Goal: Task Accomplishment & Management: Manage account settings

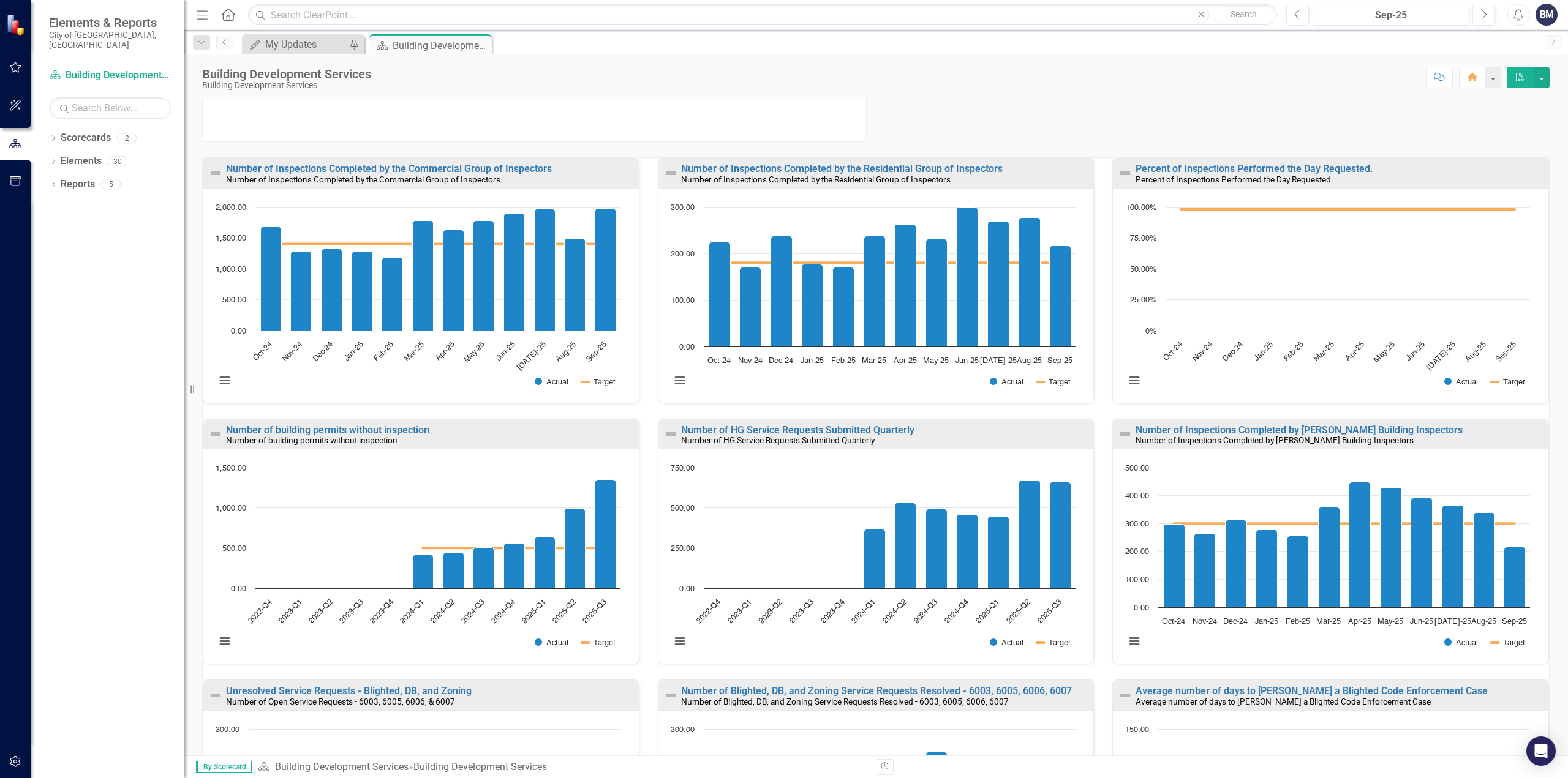
scroll to position [92, 0]
click at [1103, 667] on div "Number of Inspections Completed by [PERSON_NAME] Building Inspectors Number of …" at bounding box center [1331, 549] width 455 height 261
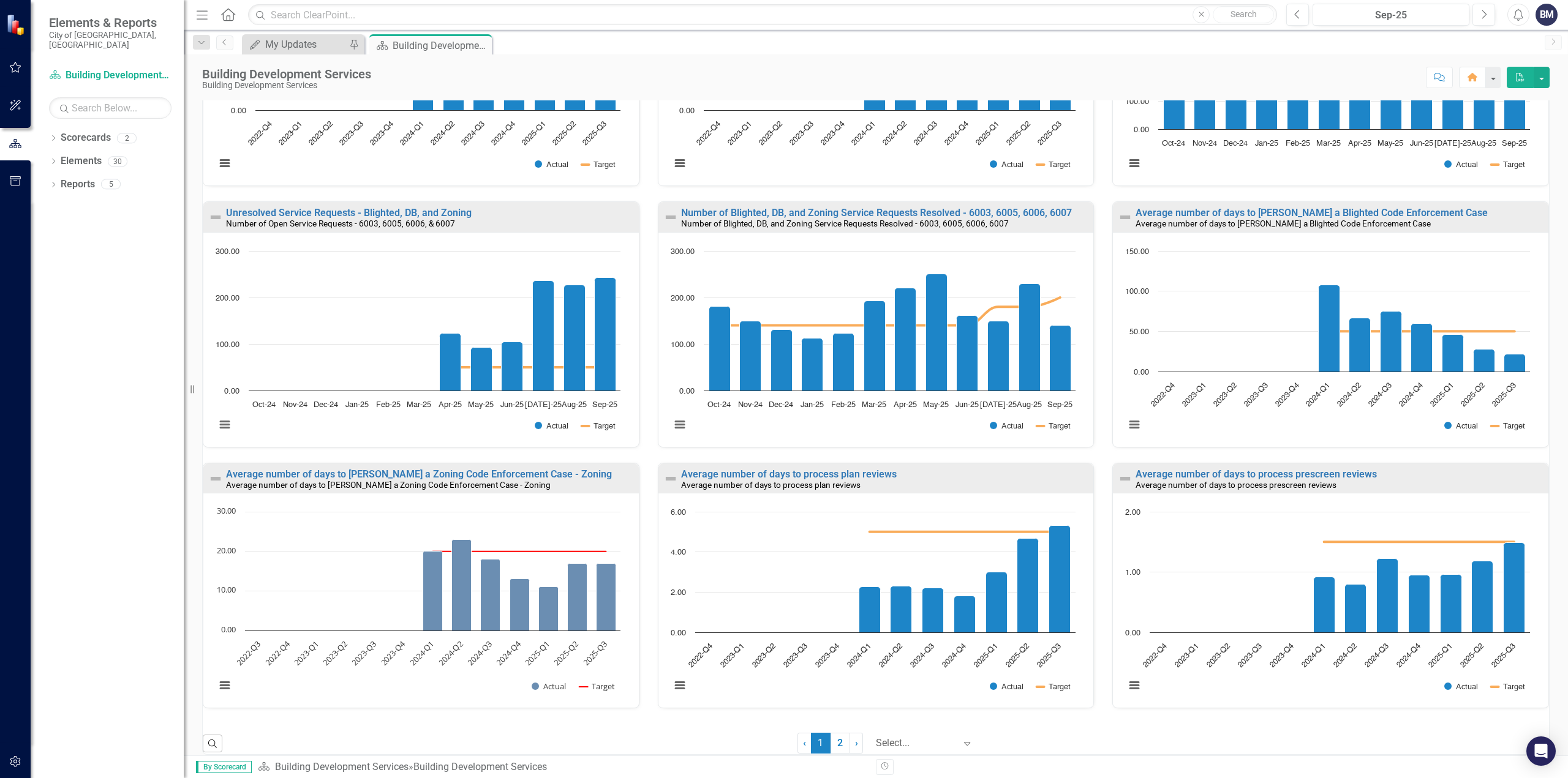
scroll to position [577, 0]
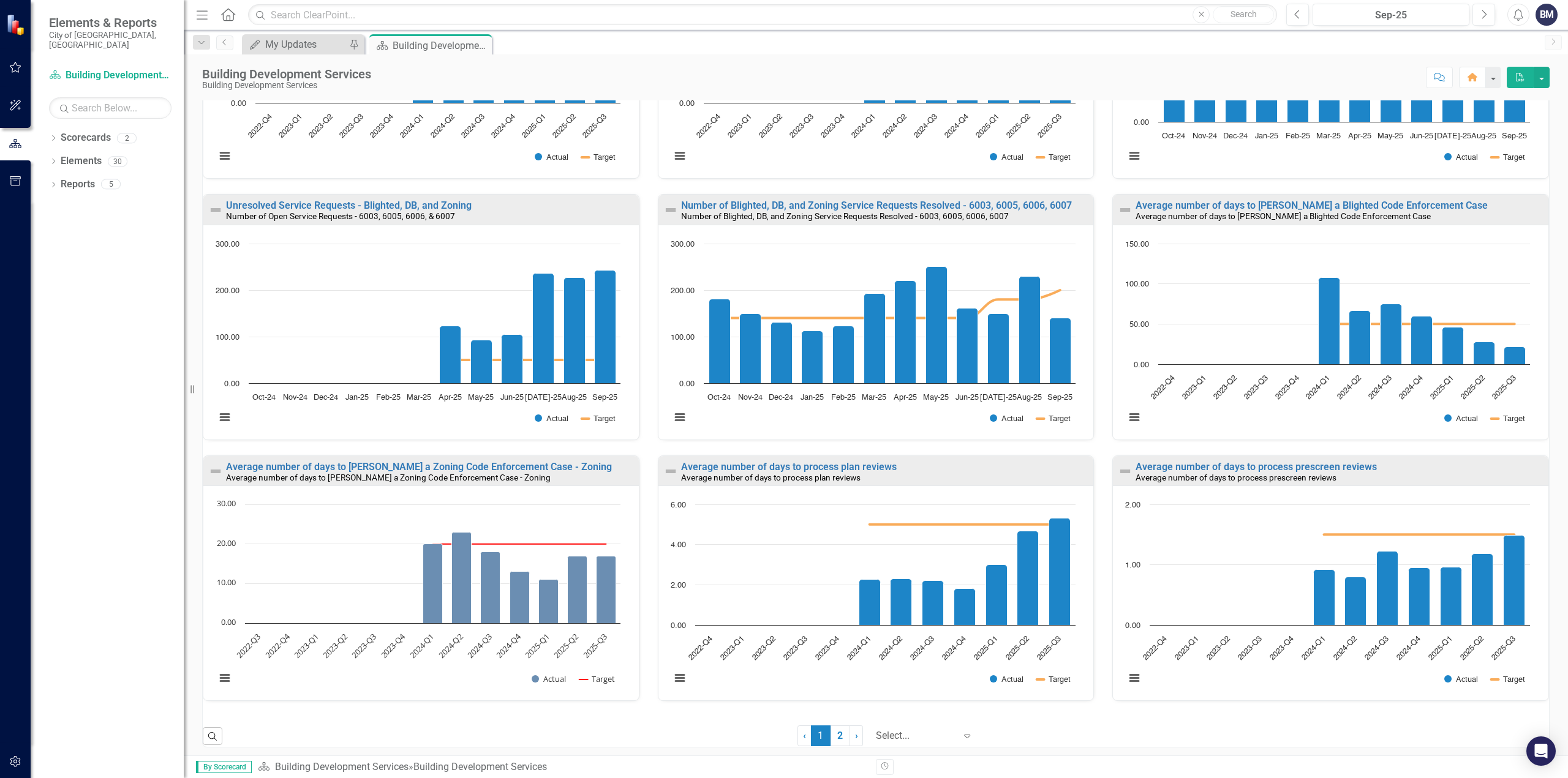
click at [1103, 466] on div "Average number of days to process prescreen reviews Average number of days to p…" at bounding box center [1331, 586] width 455 height 261
click at [832, 739] on link "2" at bounding box center [840, 736] width 20 height 21
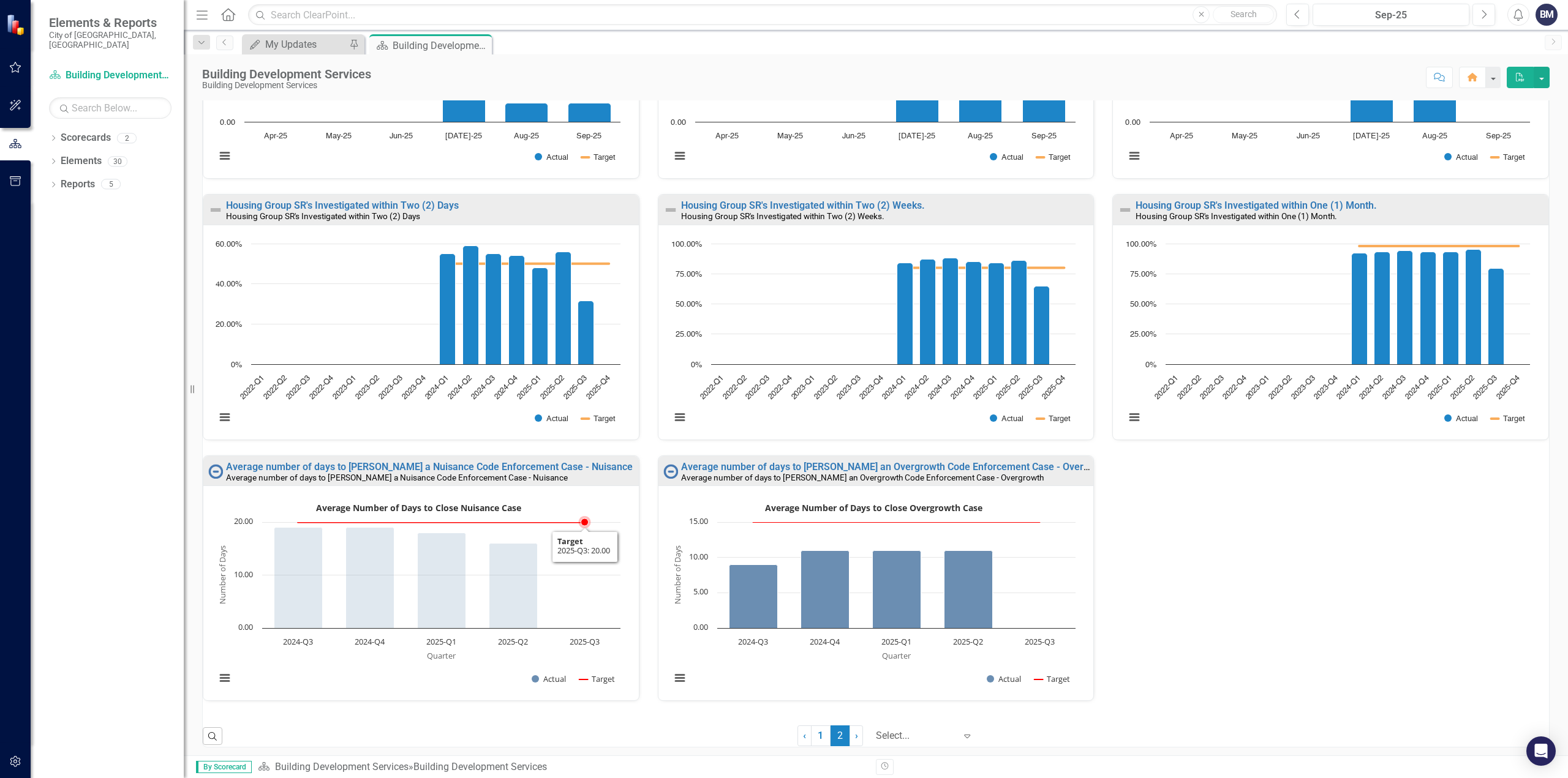
click at [588, 589] on rect "Interactive chart" at bounding box center [418, 598] width 417 height 199
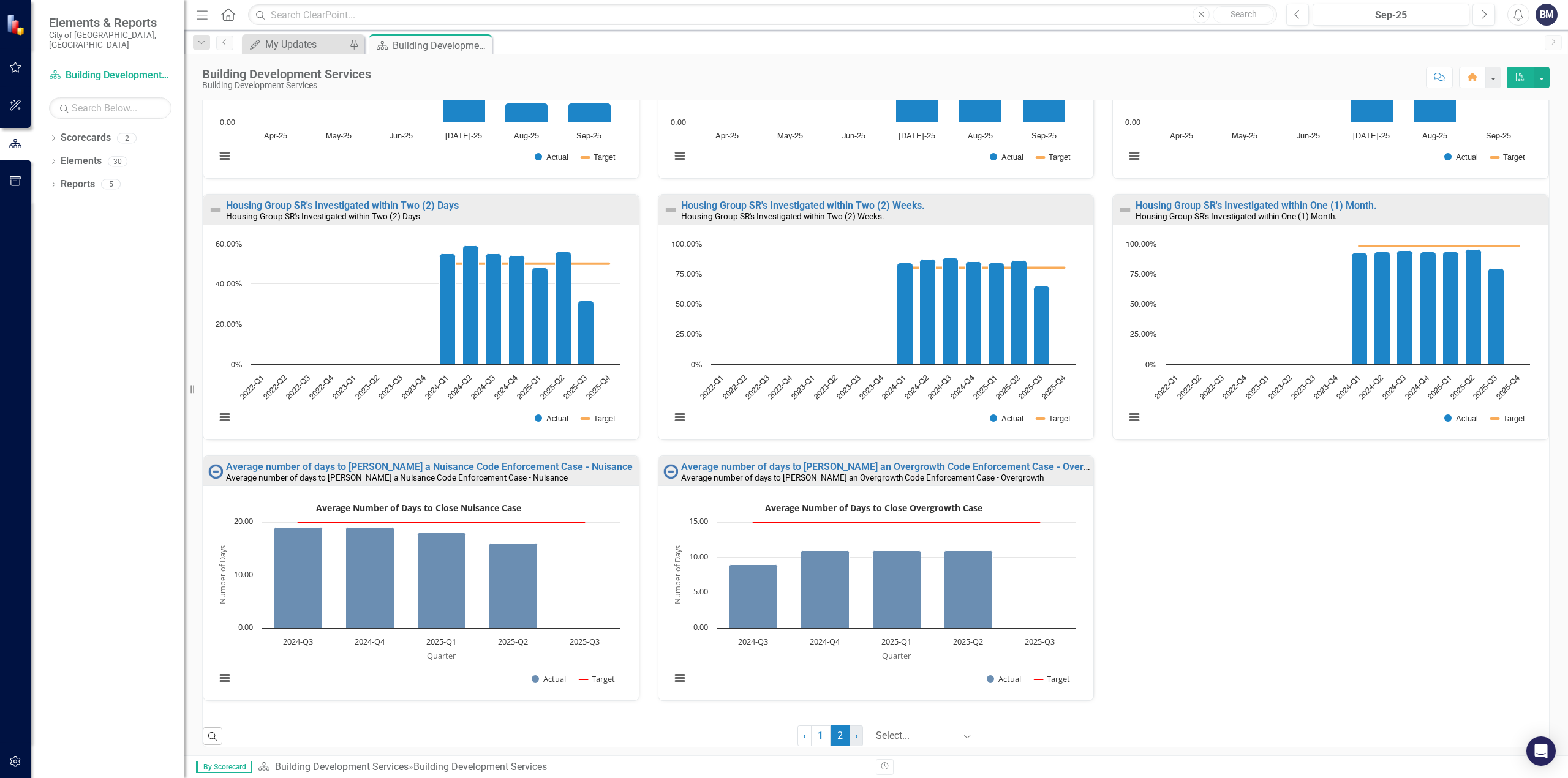
click at [850, 734] on link "› Next" at bounding box center [856, 736] width 14 height 21
click at [855, 733] on span "›" at bounding box center [856, 735] width 3 height 12
click at [510, 461] on link "Average number of days to [PERSON_NAME] a Nuisance Code Enforcement Case - Nuis…" at bounding box center [429, 467] width 407 height 12
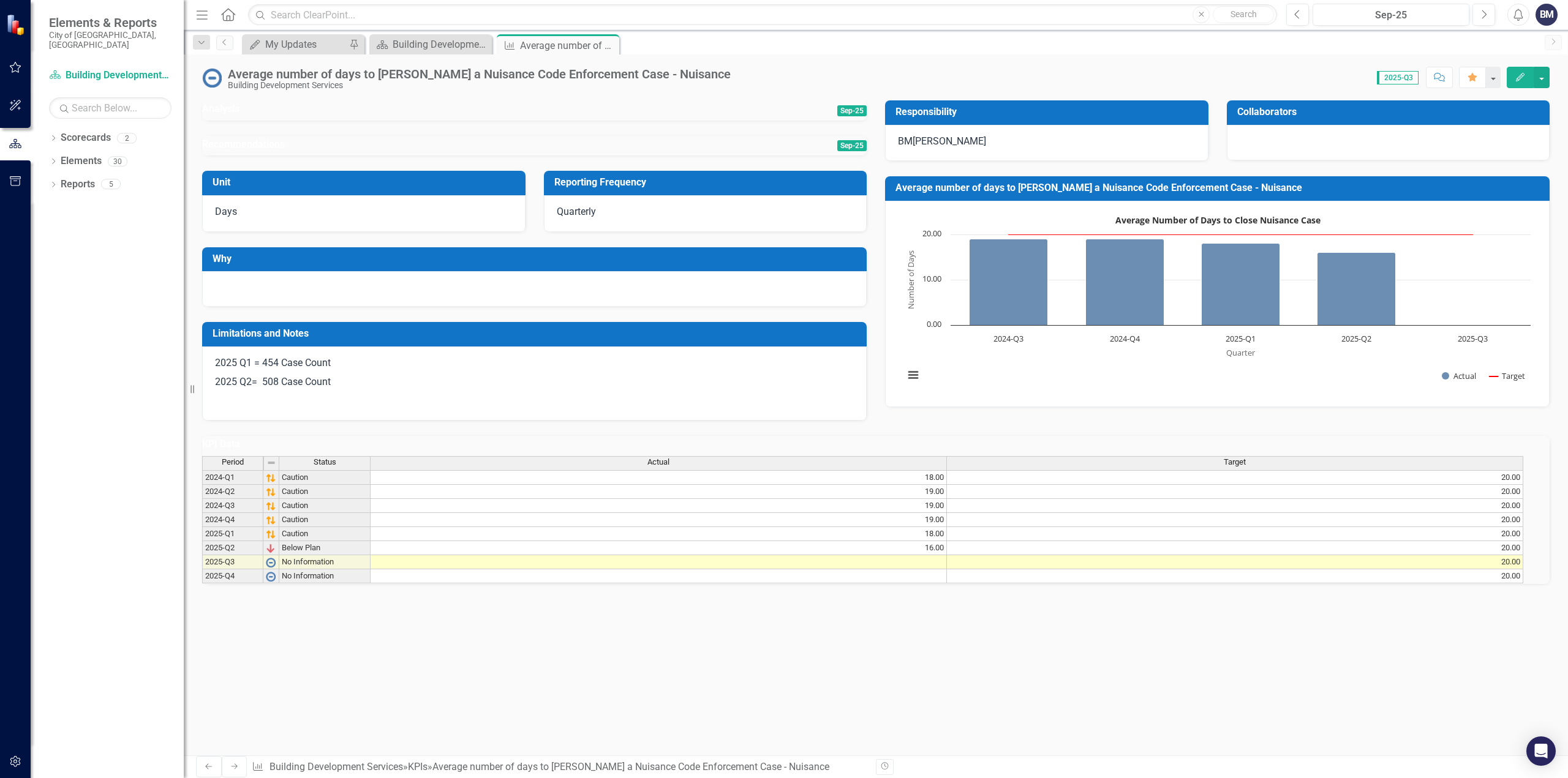
click at [947, 569] on td at bounding box center [658, 562] width 576 height 14
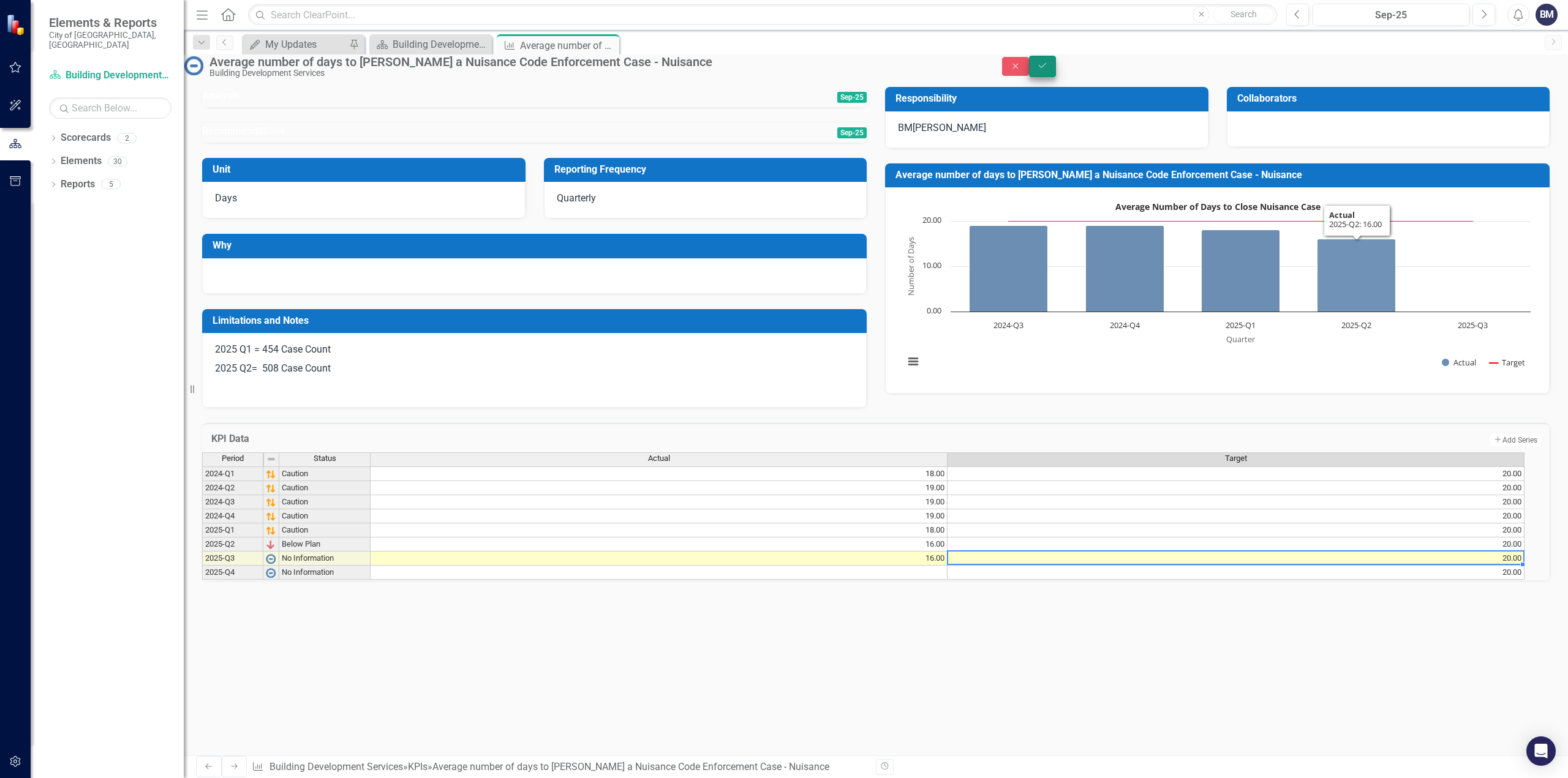
type textarea "20"
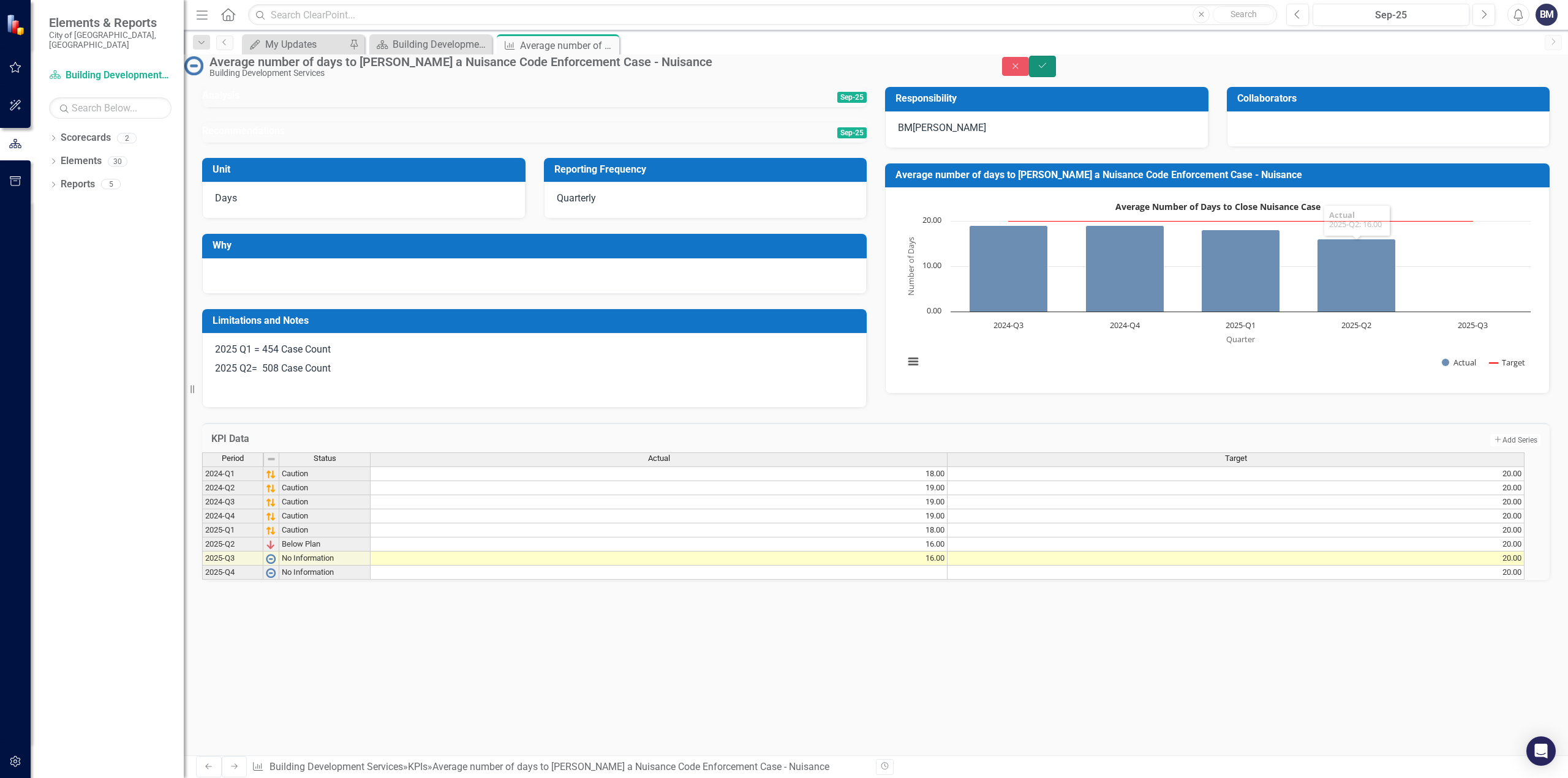
click at [1056, 66] on button "Save" at bounding box center [1043, 67] width 27 height 22
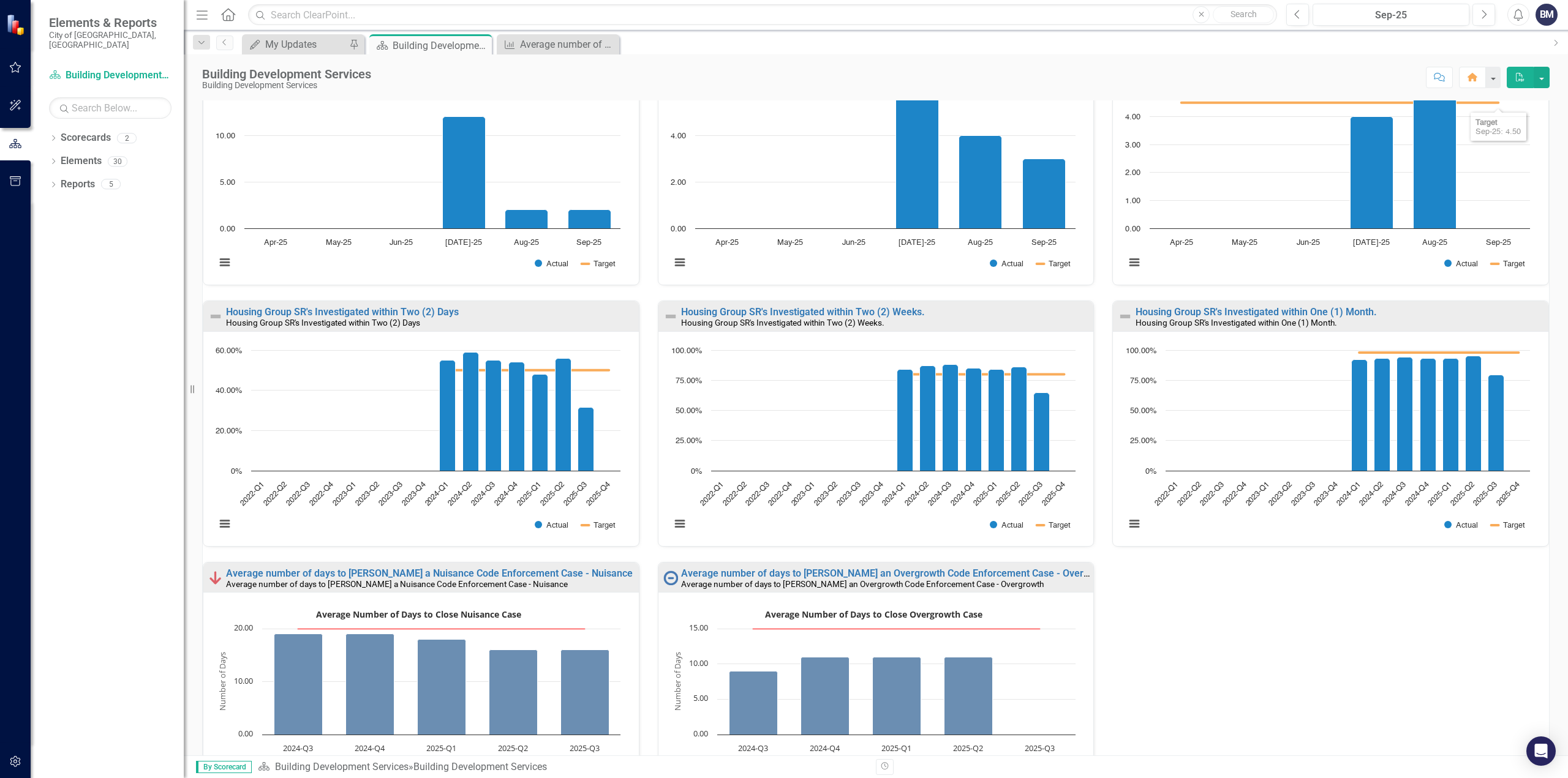
scroll to position [577, 0]
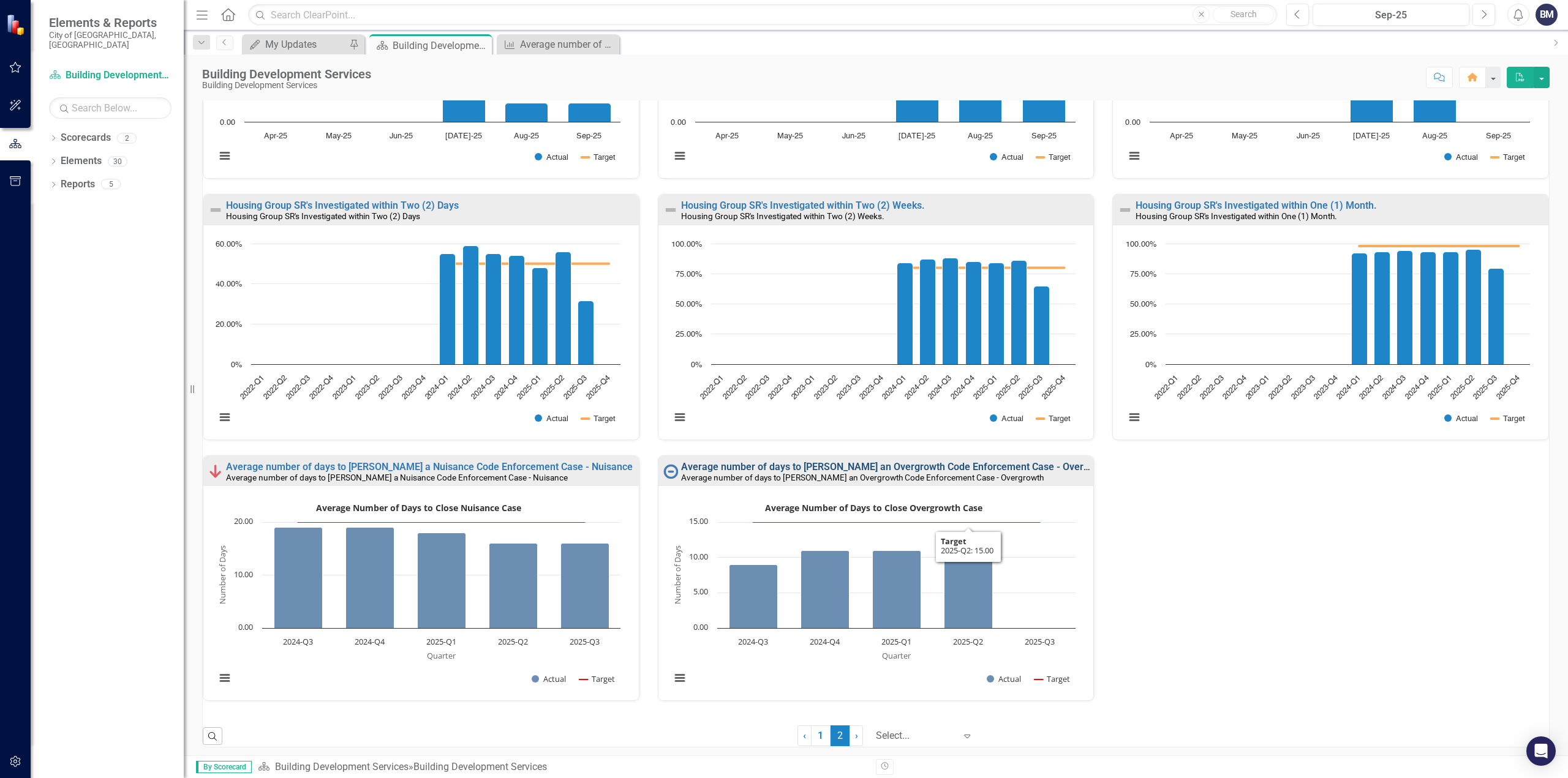
click at [958, 464] on link "Average number of days to [PERSON_NAME] an Overgrowth Code Enforcement Case - O…" at bounding box center [897, 467] width 433 height 12
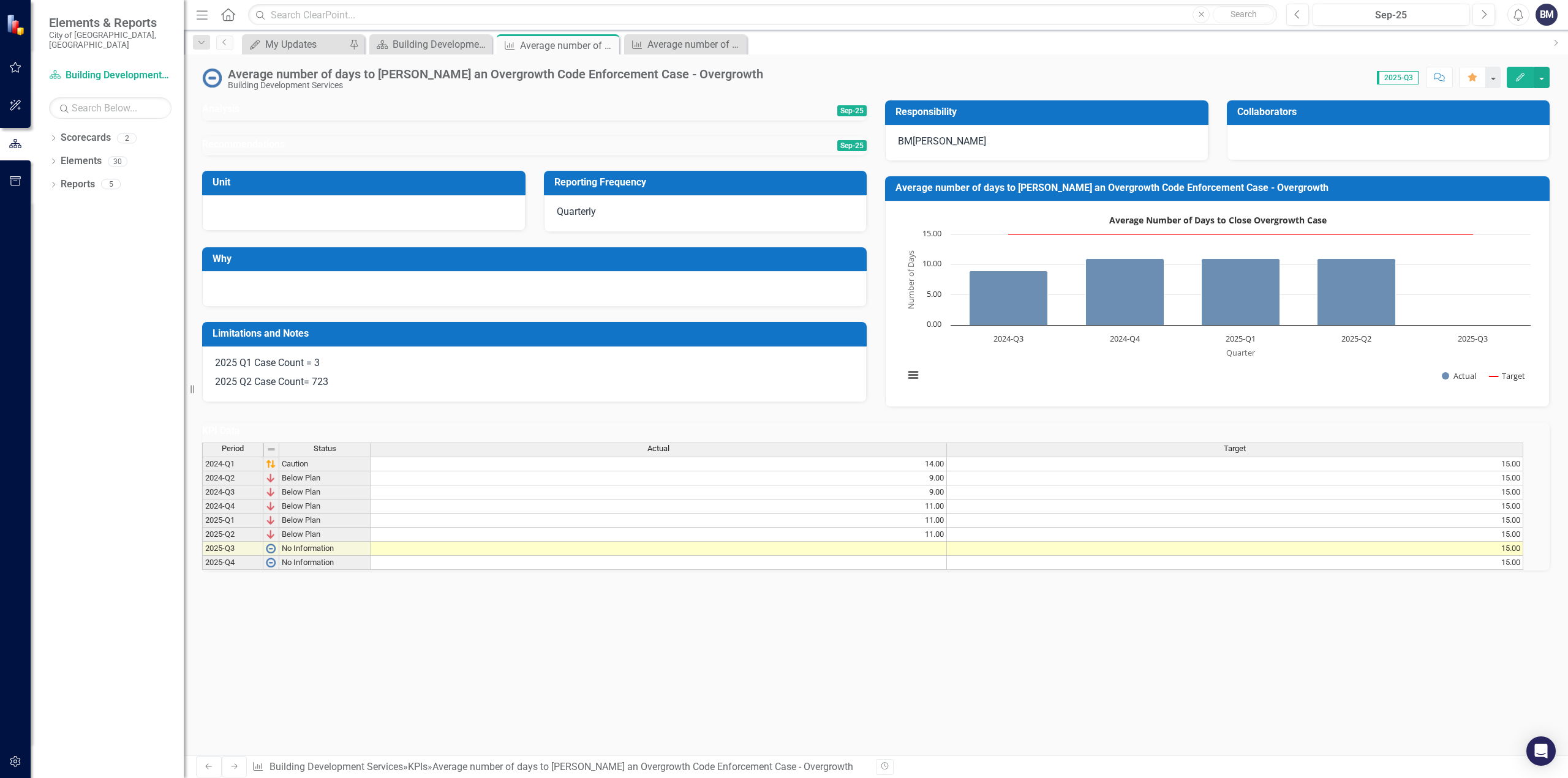
click at [943, 556] on td at bounding box center [658, 549] width 576 height 14
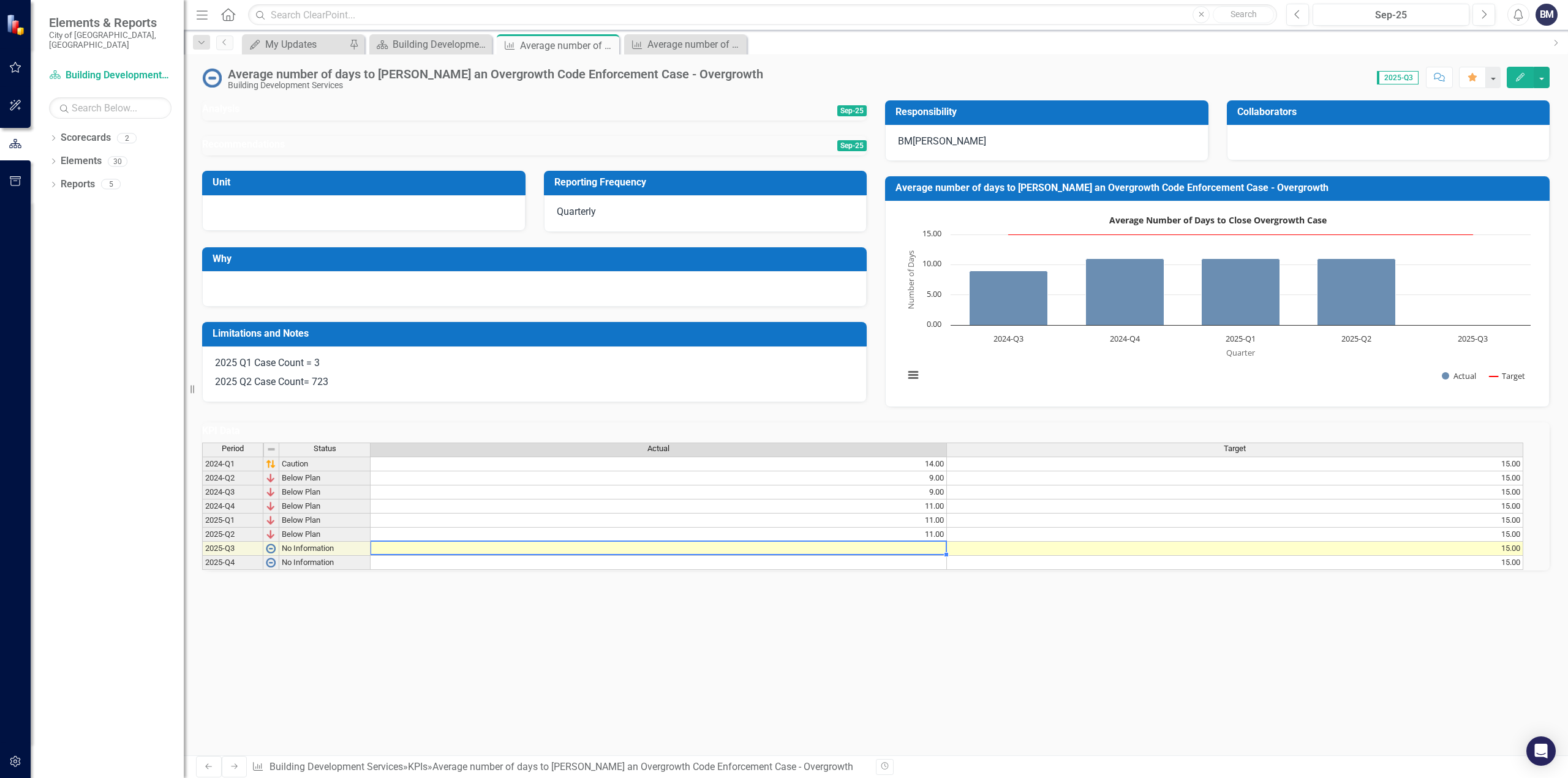
click at [944, 556] on td at bounding box center [658, 549] width 576 height 14
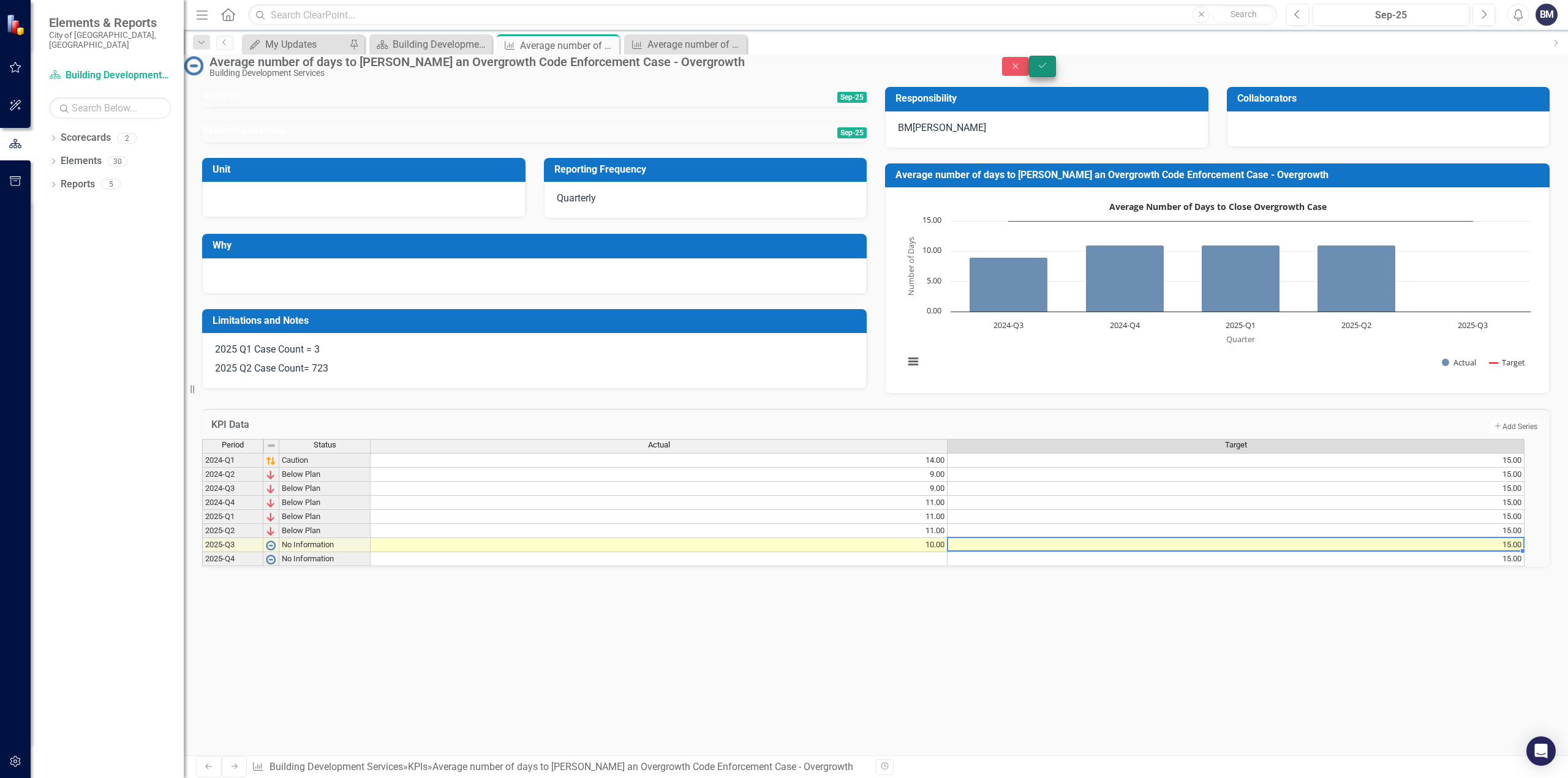
type textarea "15"
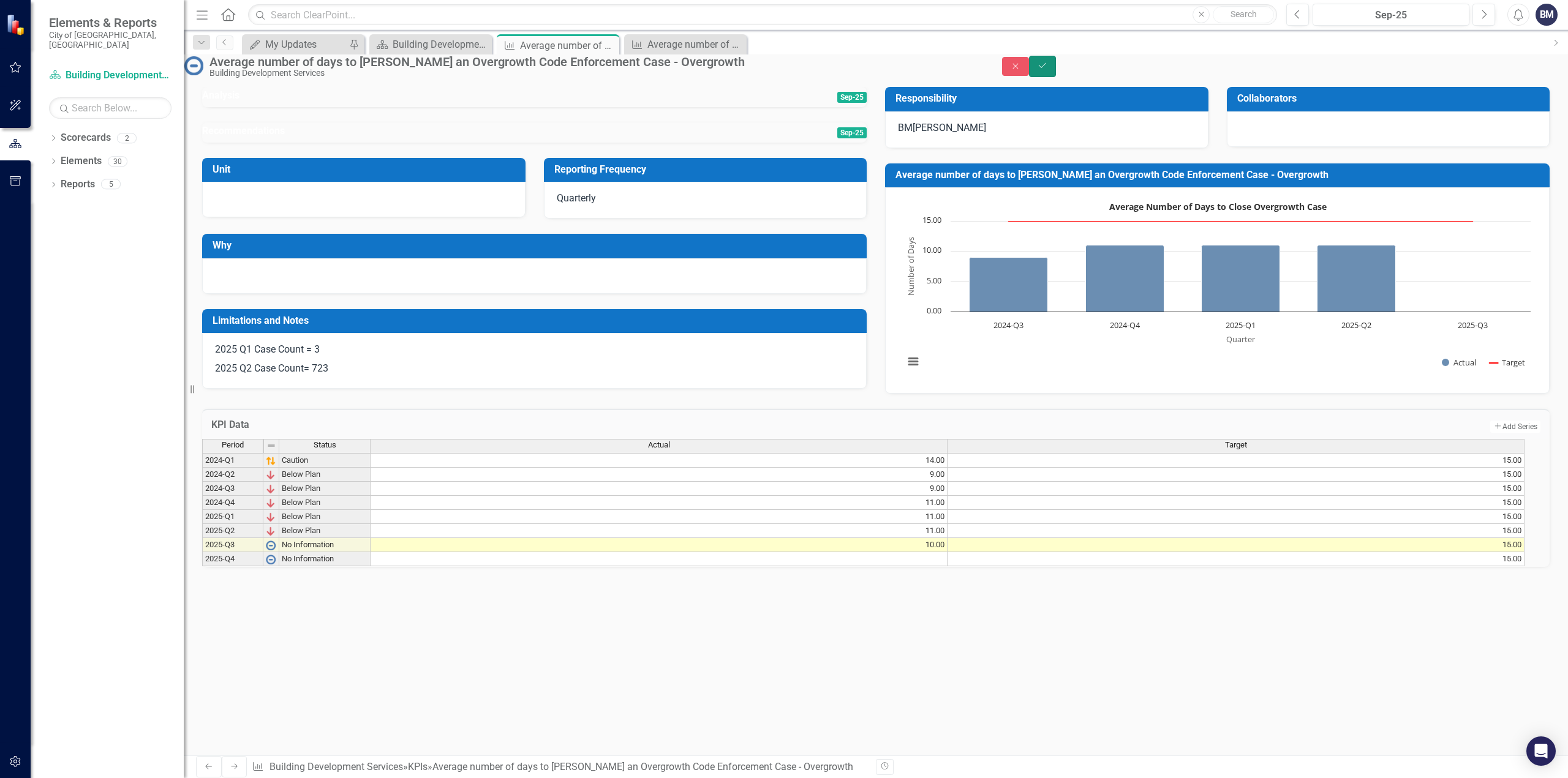
click at [1056, 65] on button "Save" at bounding box center [1043, 67] width 27 height 22
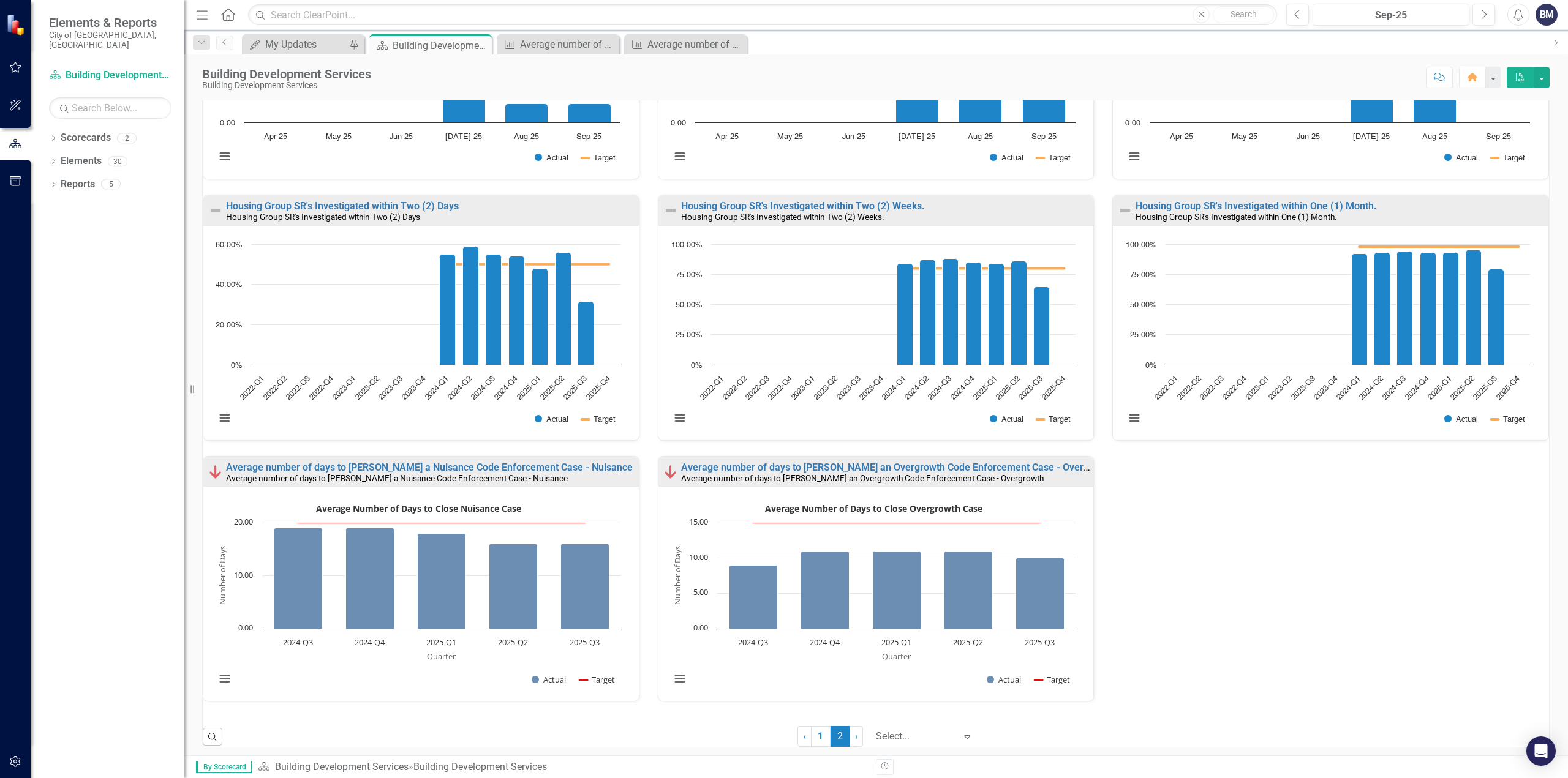
click at [1112, 513] on div "Average number of days to process permits Average number of days to process per…" at bounding box center [876, 194] width 1365 height 1045
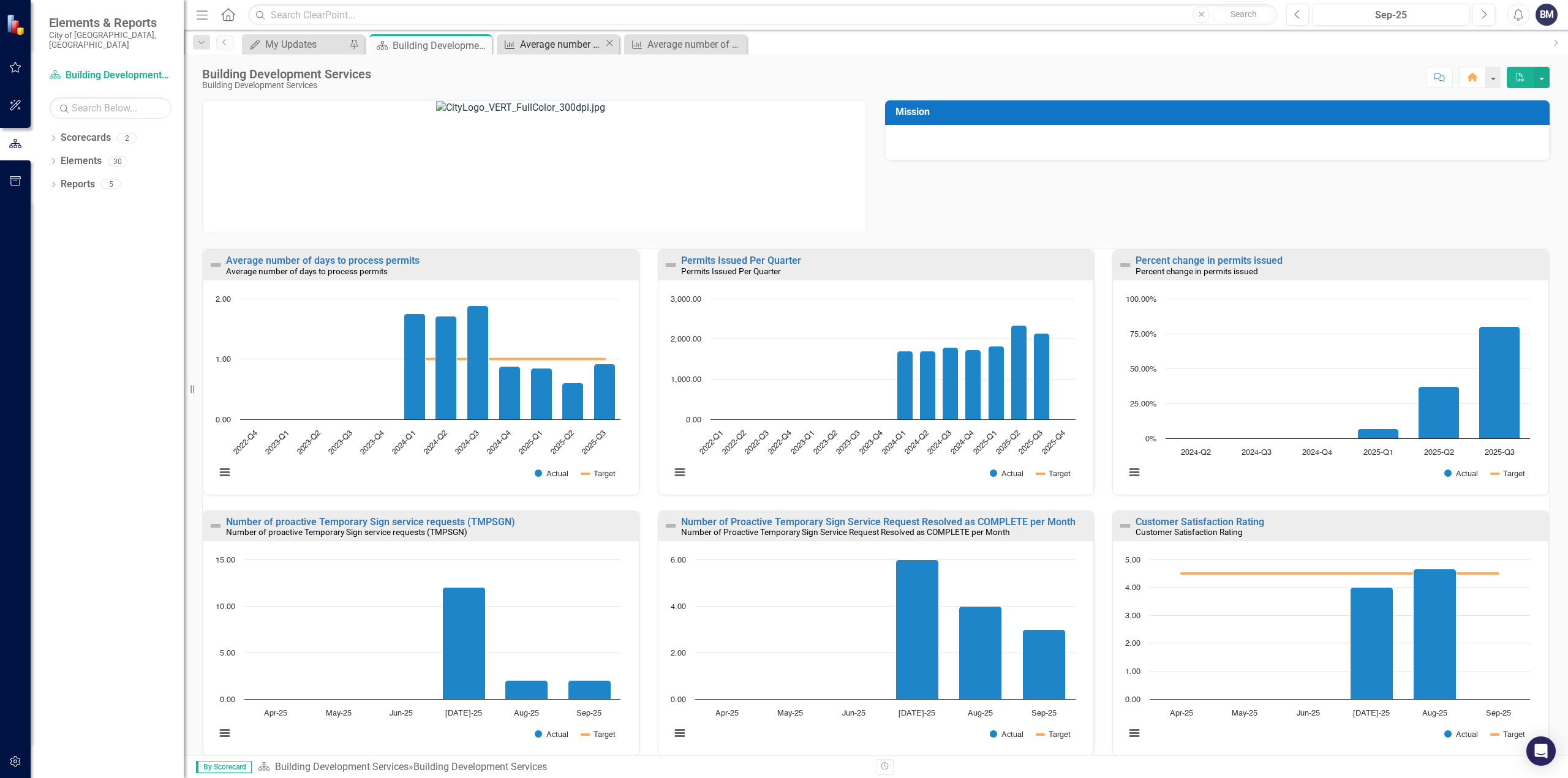
click at [581, 41] on div "Average number of days to [PERSON_NAME] an Overgrowth Code Enforcement Case - O…" at bounding box center [561, 44] width 84 height 16
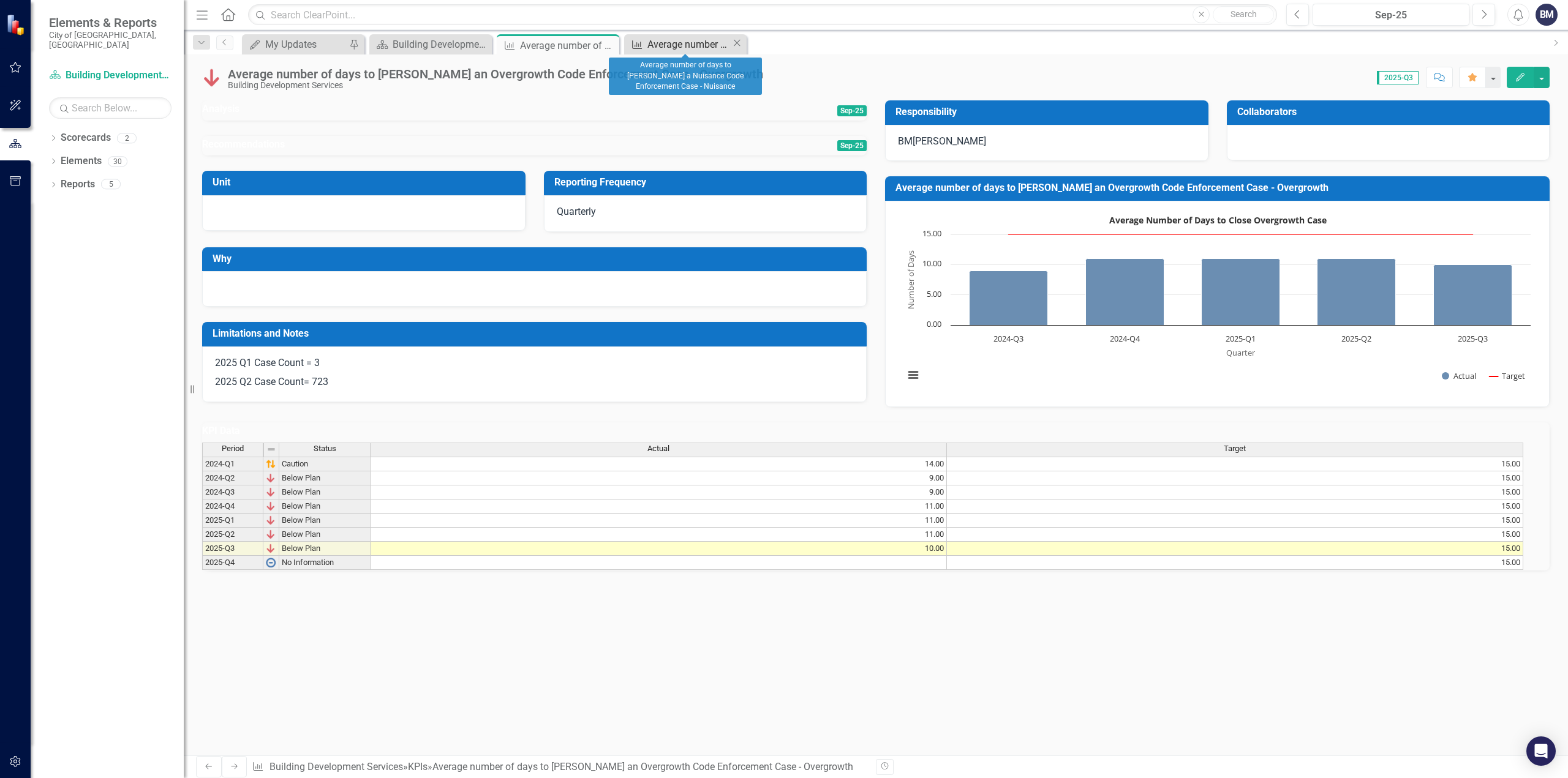
click at [669, 46] on div "Average number of days to [PERSON_NAME] a Nuisance Code Enforcement Case - Nuis…" at bounding box center [689, 44] width 84 height 16
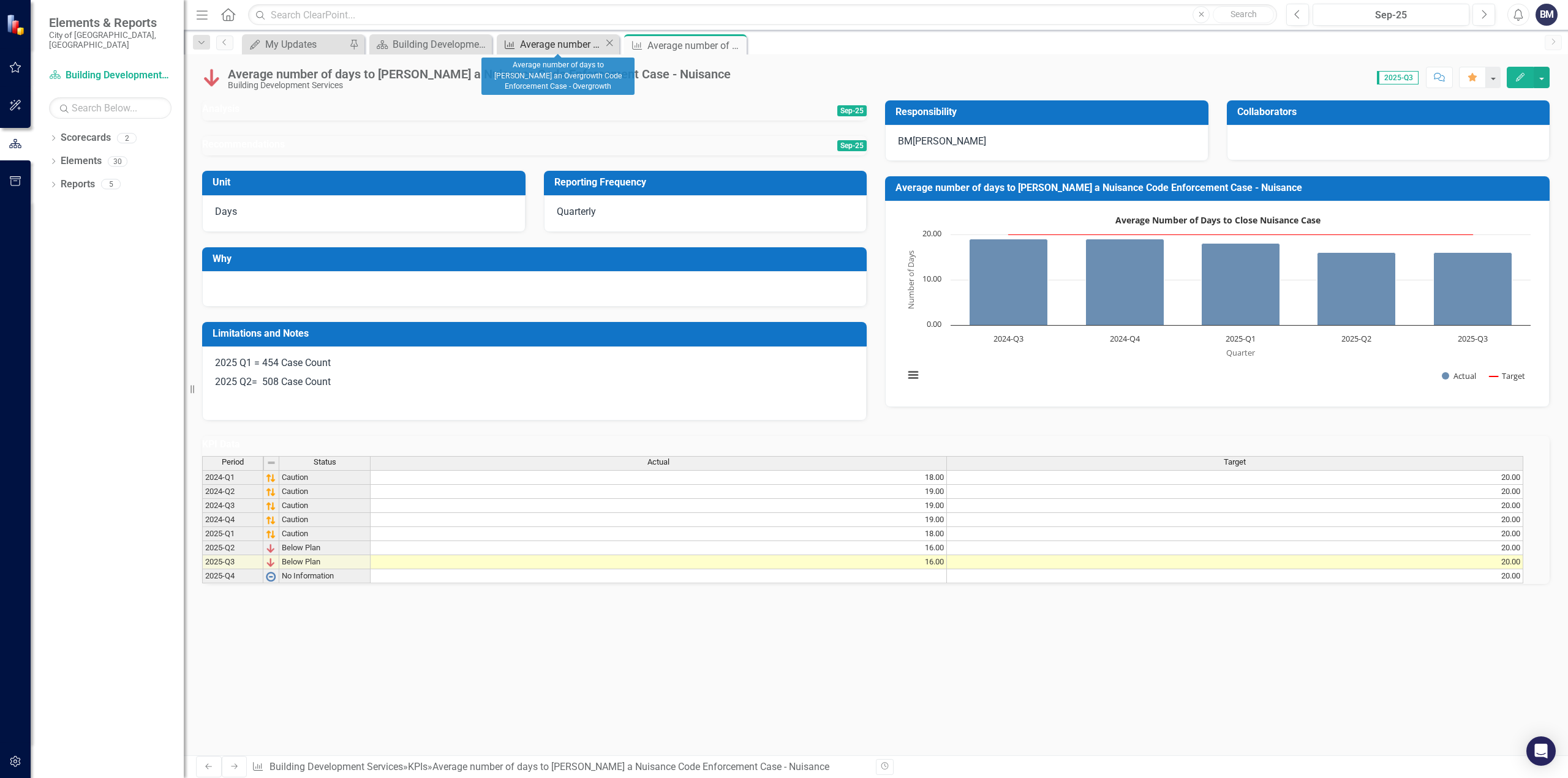
click at [581, 42] on div "Average number of days to [PERSON_NAME] an Overgrowth Code Enforcement Case - O…" at bounding box center [561, 44] width 84 height 16
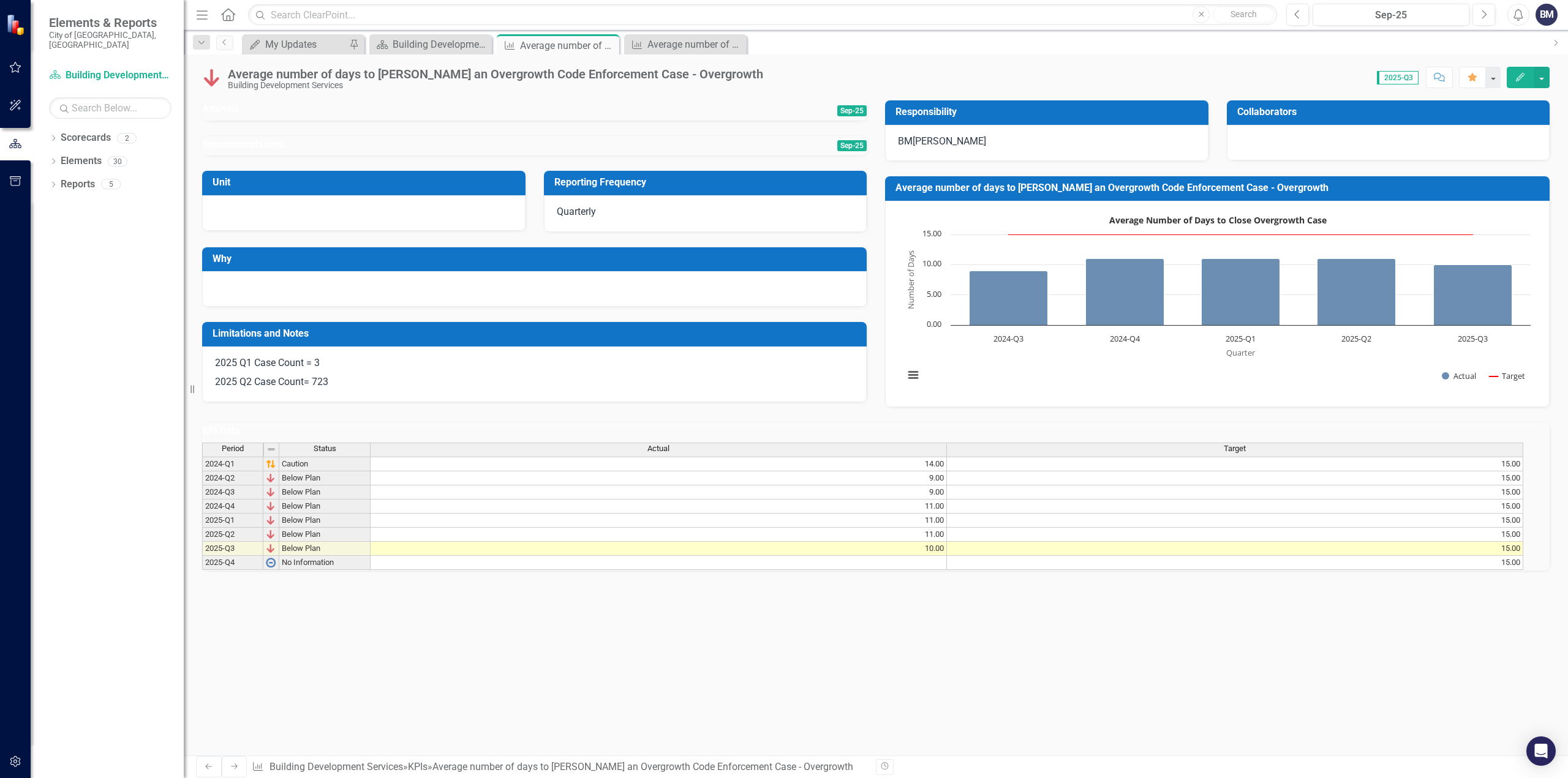
click at [352, 373] on p "2025 Q1 Case Count = 3" at bounding box center [534, 365] width 639 height 16
click at [349, 390] on p "2025 Q2 Case Count= 723" at bounding box center [534, 381] width 639 height 16
click at [1519, 77] on icon "Edit" at bounding box center [1520, 77] width 11 height 9
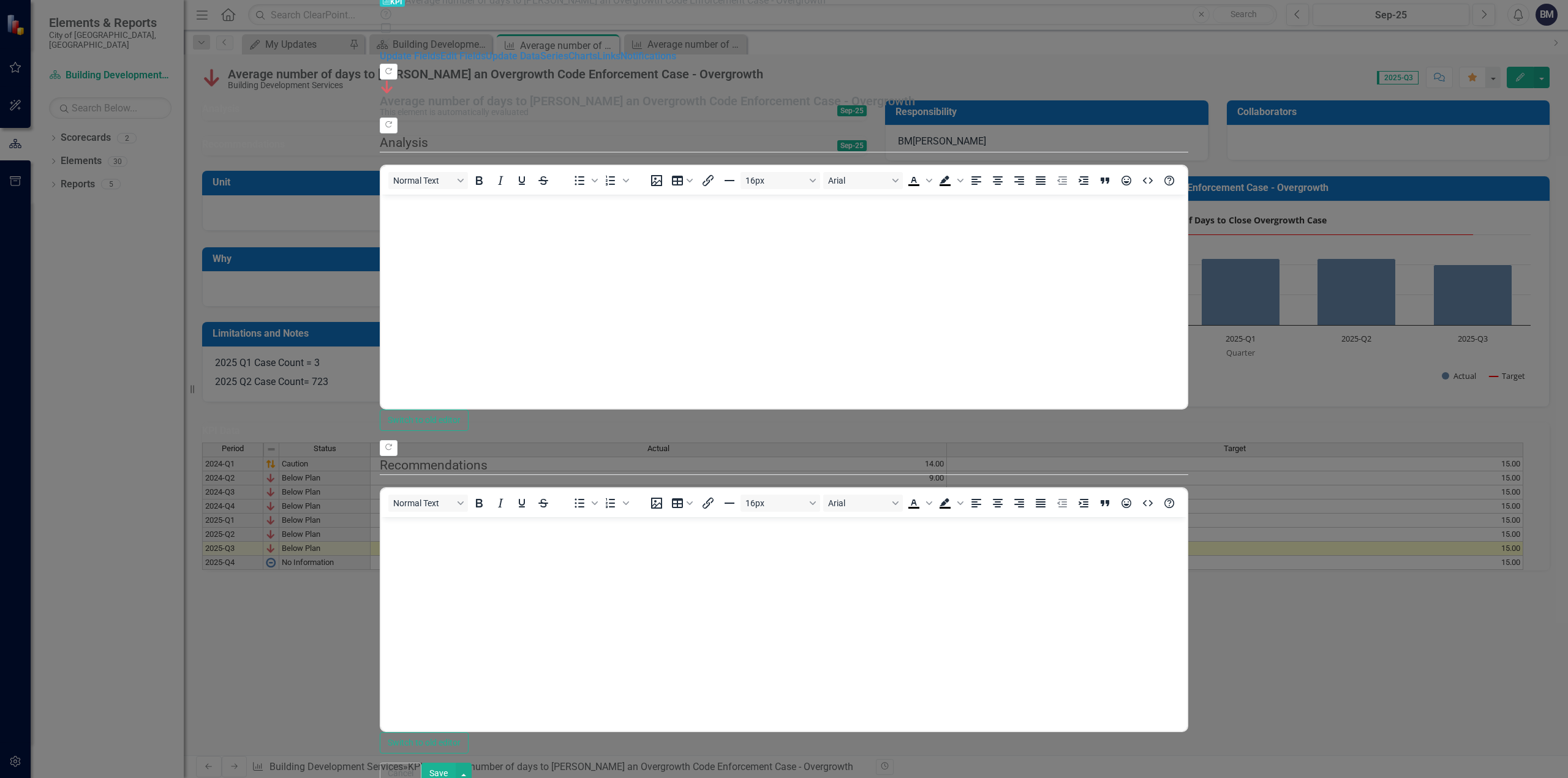
click at [392, 37] on icon "Close" at bounding box center [386, 42] width 12 height 10
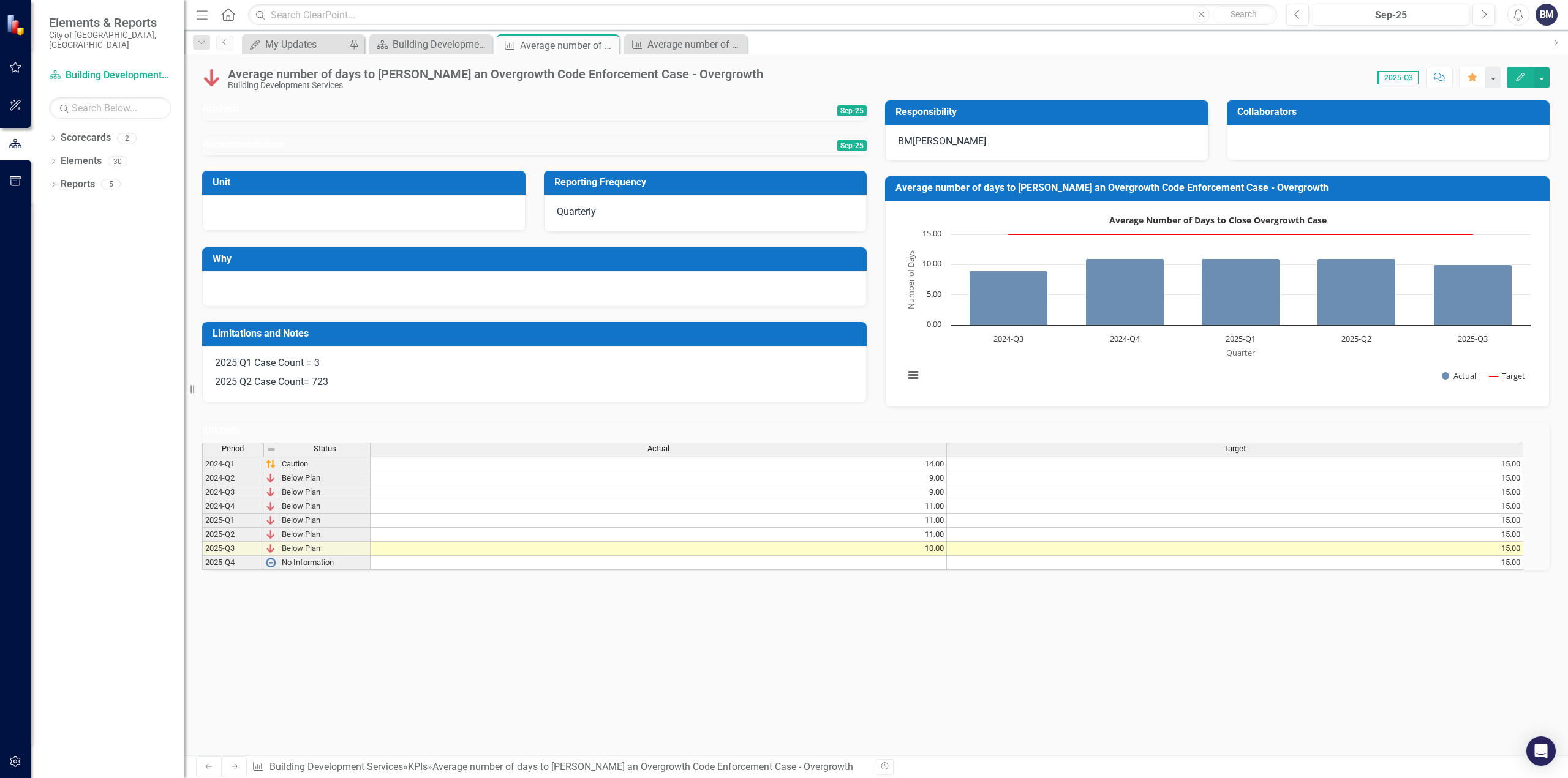
click at [360, 390] on p "2025 Q2 Case Count= 723" at bounding box center [534, 381] width 639 height 16
click at [354, 339] on h3 "Limitations and Notes" at bounding box center [536, 334] width 648 height 11
click at [355, 339] on h3 "Limitations and Notes" at bounding box center [536, 334] width 648 height 11
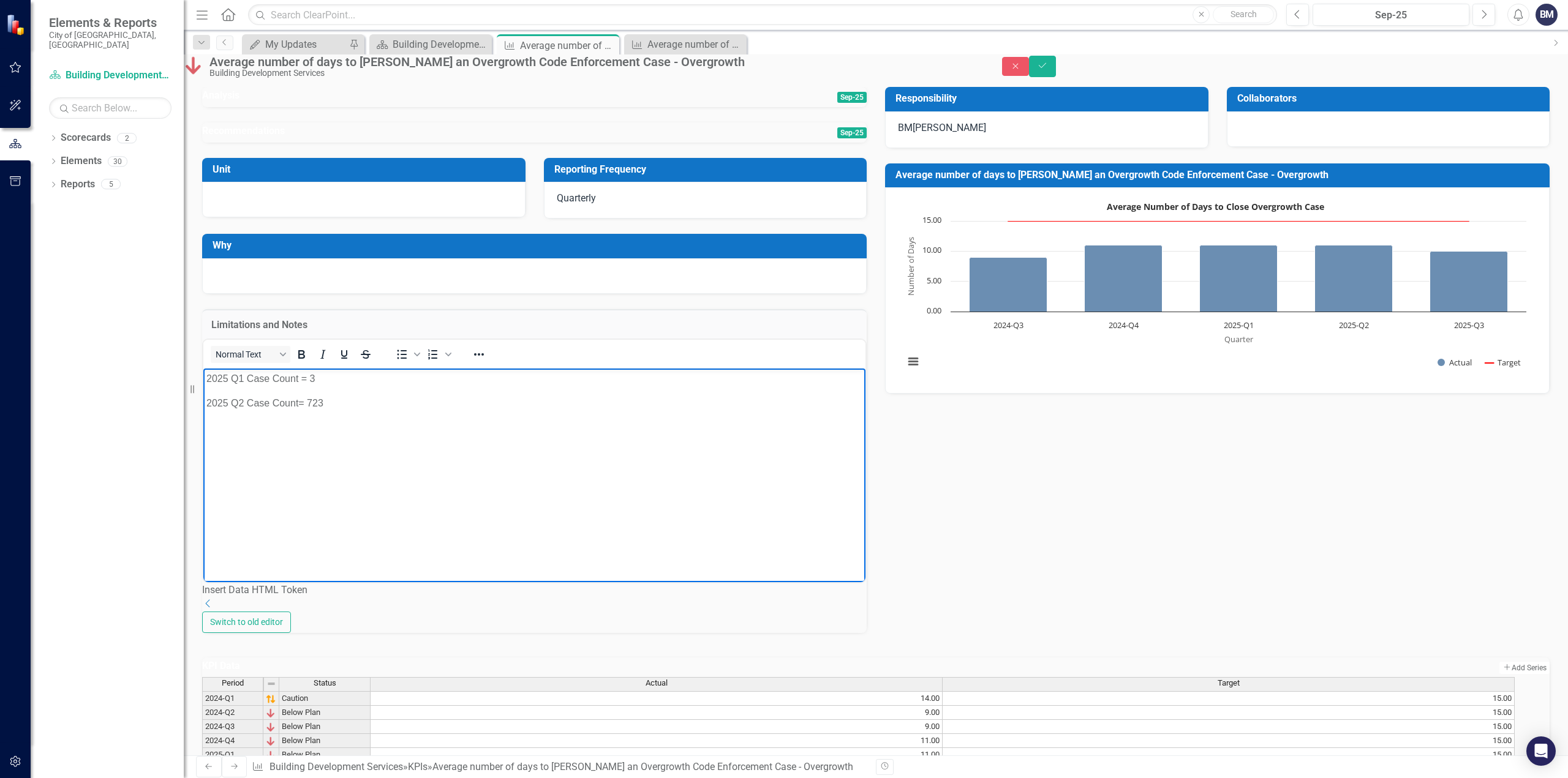
click at [329, 409] on p "2025 Q2 Case Count= 723" at bounding box center [534, 404] width 656 height 15
click at [278, 486] on body "2025 Q1 Case Count = 3 2025 Q2 Case Count= 723 2025 Q3 Case Count= 542" at bounding box center [534, 460] width 662 height 184
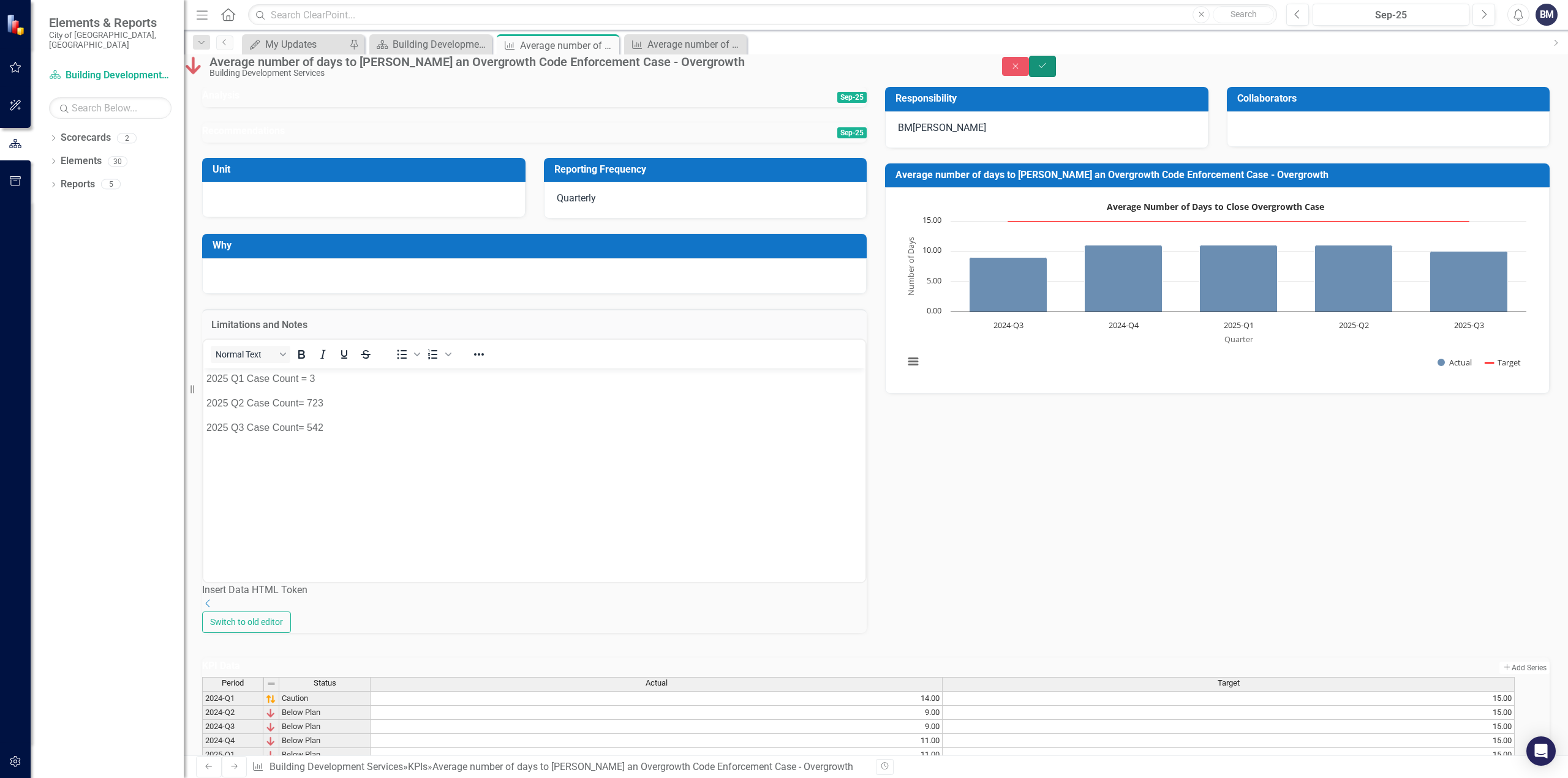
click at [1056, 71] on button "Save" at bounding box center [1043, 67] width 27 height 22
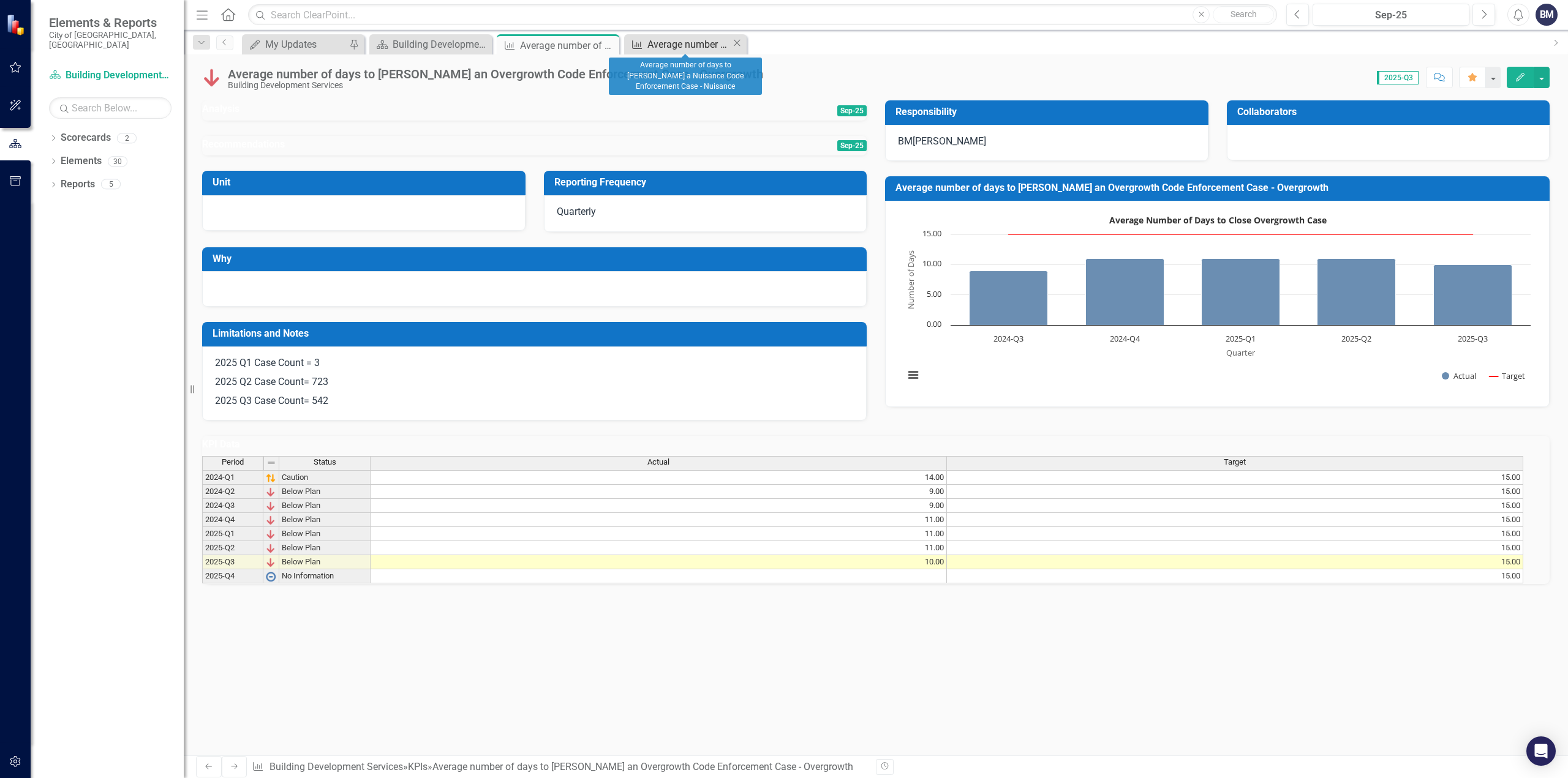
click at [663, 46] on div "Average number of days to [PERSON_NAME] a Nuisance Code Enforcement Case - Nuis…" at bounding box center [689, 44] width 84 height 16
